Goal: Task Accomplishment & Management: Manage account settings

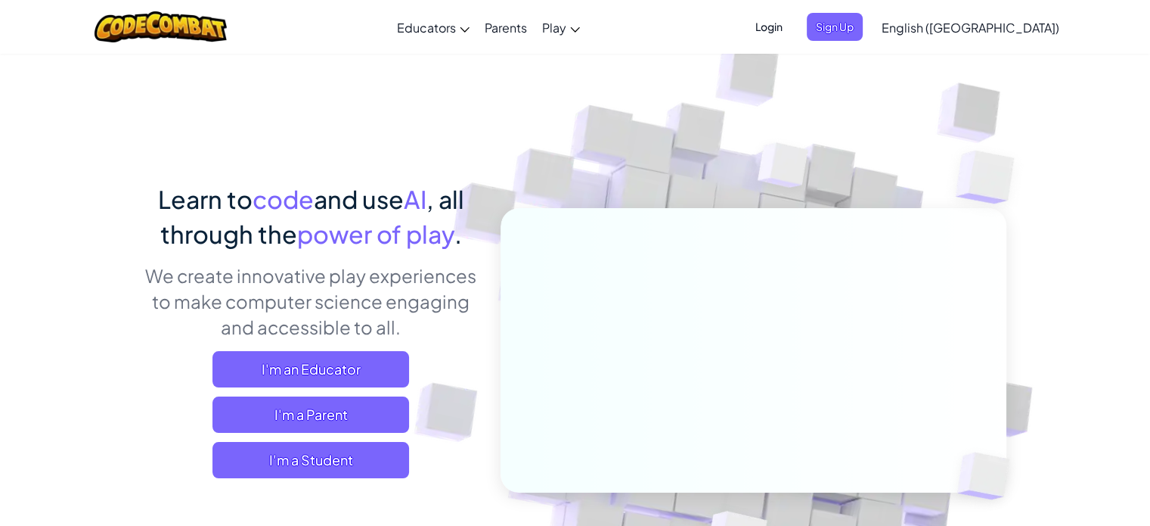
click at [792, 26] on span "Login" at bounding box center [769, 27] width 45 height 28
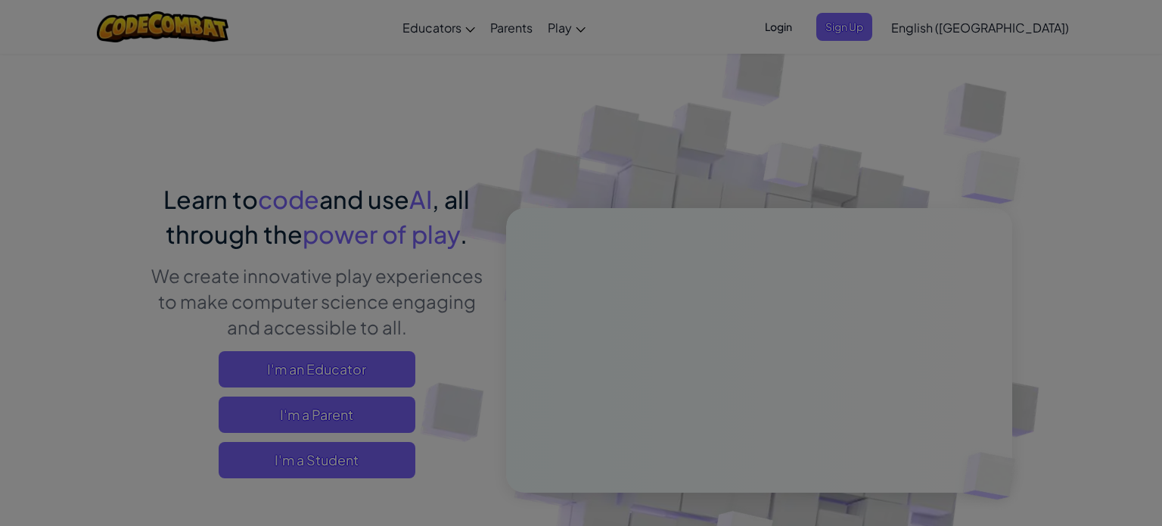
type input "Yiming07326003"
